Goal: Information Seeking & Learning: Learn about a topic

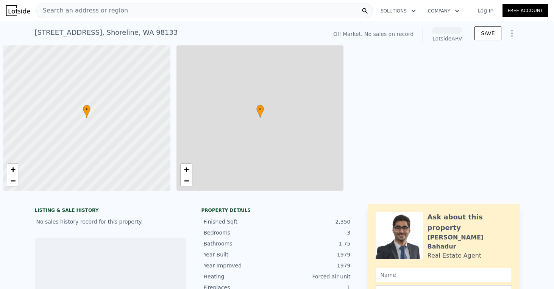
scroll to position [0, 3]
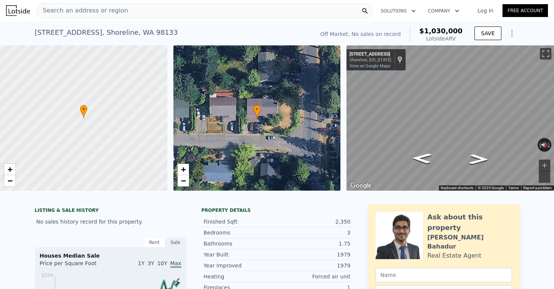
click at [205, 6] on div "Search an address or region" at bounding box center [204, 10] width 337 height 15
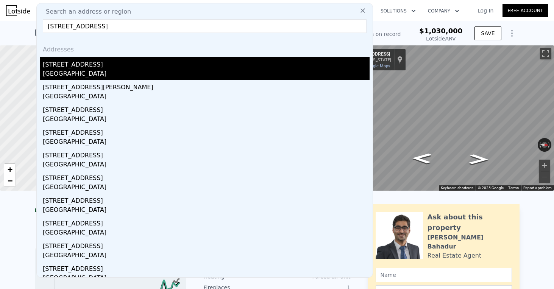
type input "8109 50TH AVE S, SEATTLE, WA 98118"
click at [93, 76] on div "Seattle, WA 98118" at bounding box center [206, 74] width 327 height 11
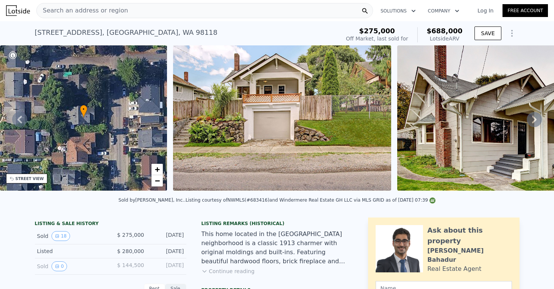
click at [185, 12] on div "Search an address or region" at bounding box center [204, 10] width 337 height 15
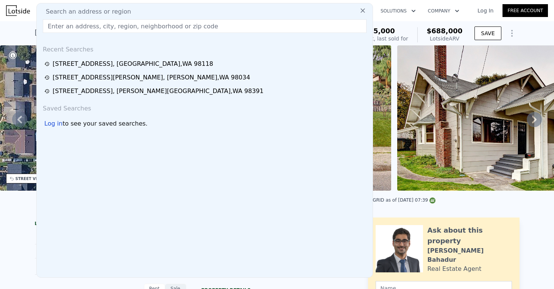
type input "6715 Steilacoom Blvd Sw Lakewood, WA 98499"
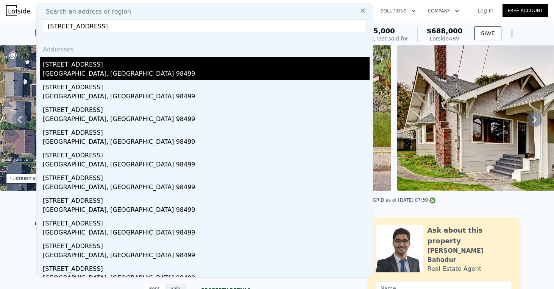
click at [108, 64] on div "[STREET_ADDRESS]" at bounding box center [206, 63] width 327 height 12
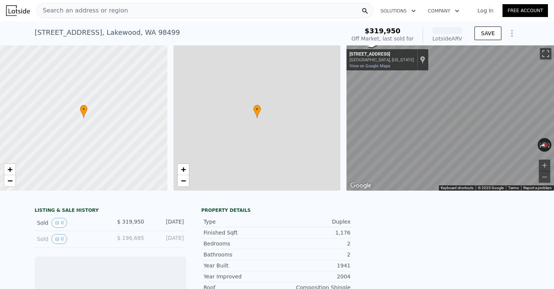
scroll to position [0, 3]
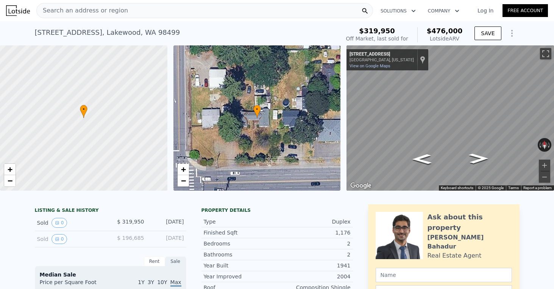
click at [188, 13] on div "Search an address or region" at bounding box center [204, 10] width 337 height 15
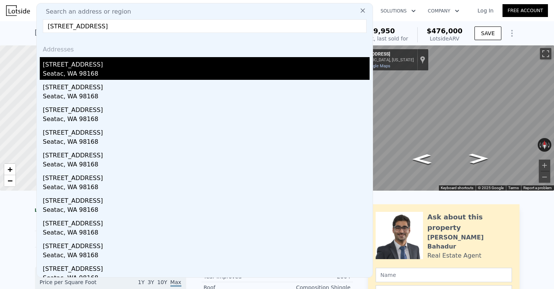
type input "2435 S 132ND ST, SEATAC, WA 98168"
click at [102, 68] on div "[STREET_ADDRESS]" at bounding box center [206, 63] width 327 height 12
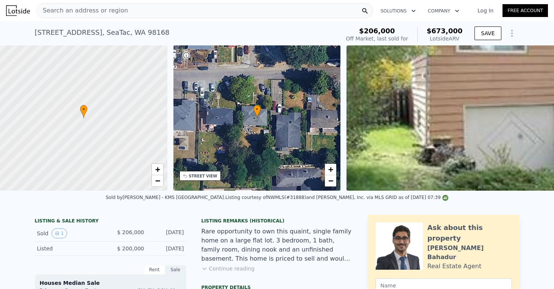
click at [325, 9] on div "Search an address or region" at bounding box center [204, 10] width 337 height 15
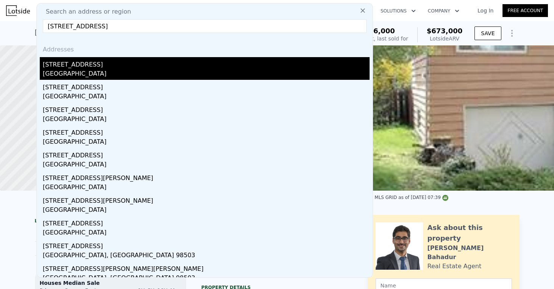
type input "7920 Chukar Ct Se Olympia, WA 98513"
click at [116, 73] on div "Thurston County, WA 98513" at bounding box center [206, 74] width 327 height 11
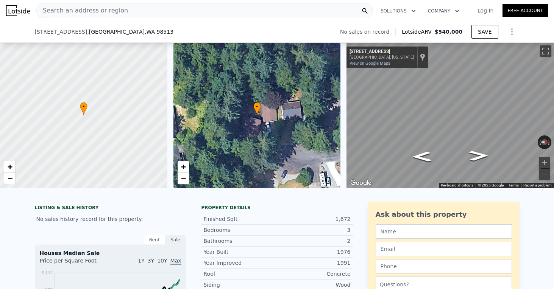
scroll to position [43, 0]
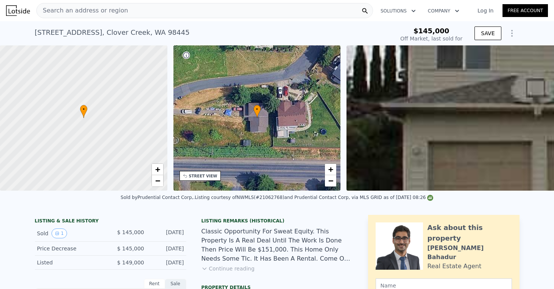
type input "$ 655,000"
type input "$ 449,861"
click at [318, 11] on div "Search an address or region" at bounding box center [204, 10] width 337 height 15
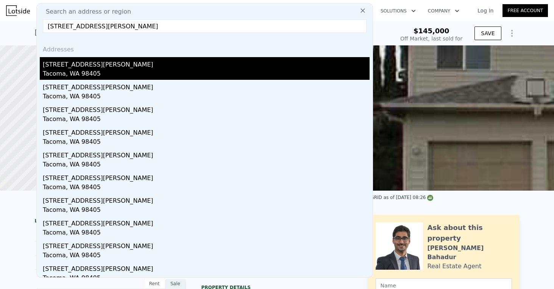
type input "[STREET_ADDRESS][PERSON_NAME]"
click at [147, 65] on div "[STREET_ADDRESS][PERSON_NAME]" at bounding box center [206, 63] width 327 height 12
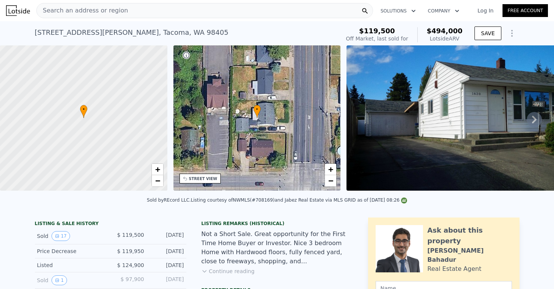
click at [179, 12] on div "Search an address or region" at bounding box center [204, 10] width 337 height 15
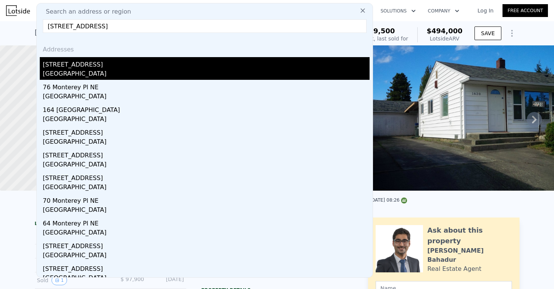
type input "[STREET_ADDRESS]"
click at [111, 59] on div "[STREET_ADDRESS]" at bounding box center [206, 63] width 327 height 12
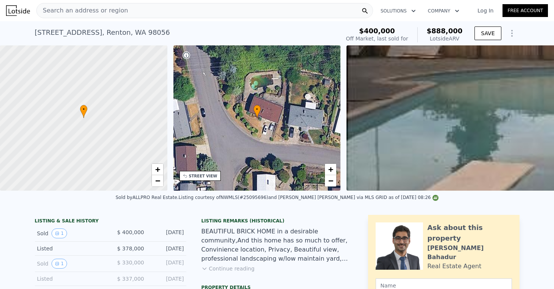
click at [172, 12] on div "Search an address or region" at bounding box center [204, 10] width 337 height 15
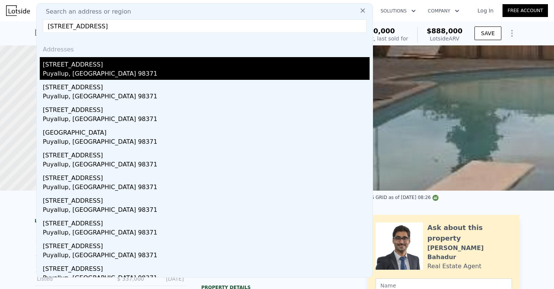
type input "[STREET_ADDRESS]"
click at [103, 67] on div "[STREET_ADDRESS]" at bounding box center [206, 63] width 327 height 12
